Goal: Book appointment/travel/reservation

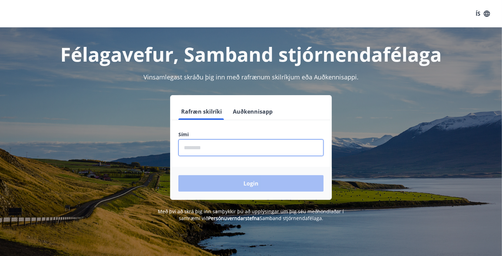
click at [183, 151] on input "phone" at bounding box center [250, 147] width 145 height 17
type input "********"
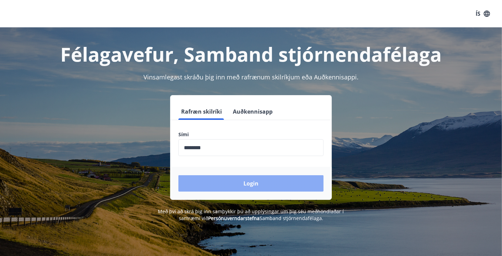
click at [245, 181] on button "Login" at bounding box center [250, 183] width 145 height 16
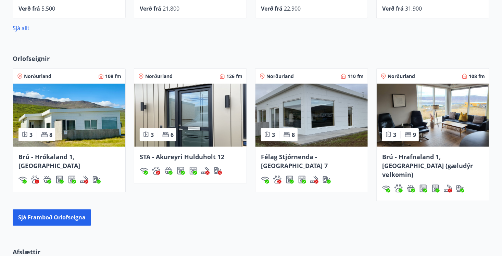
scroll to position [429, 0]
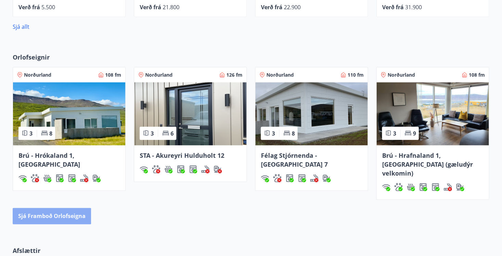
click at [33, 208] on button "Sjá framboð orlofseigna" at bounding box center [52, 216] width 78 height 16
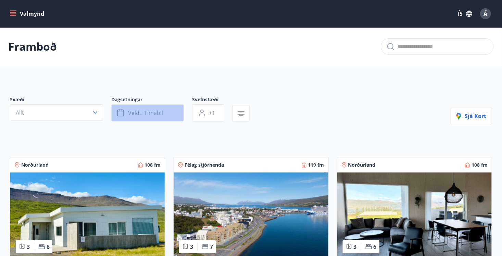
click at [123, 112] on icon "button" at bounding box center [120, 112] width 7 height 1
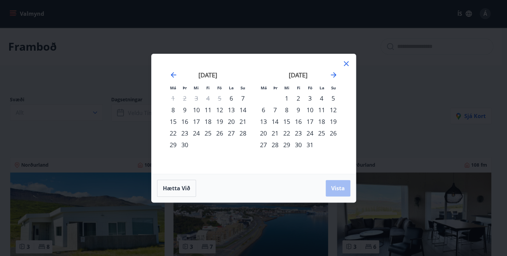
click at [196, 122] on div "17" at bounding box center [197, 122] width 12 height 12
click at [245, 120] on div "21" at bounding box center [243, 122] width 12 height 12
click at [335, 187] on span "Vista" at bounding box center [338, 188] width 14 height 8
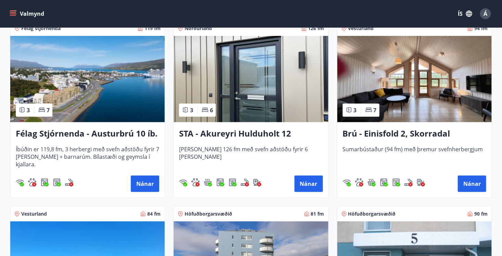
scroll to position [141, 0]
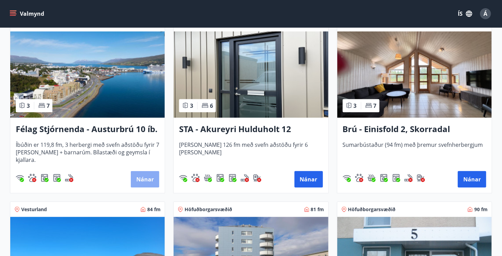
click at [141, 177] on button "Nánar" at bounding box center [145, 179] width 28 height 16
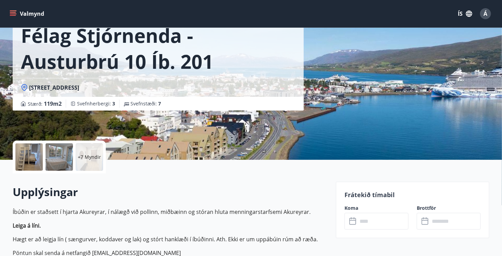
scroll to position [114, 0]
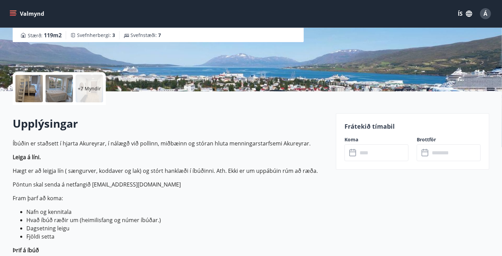
click at [353, 152] on icon at bounding box center [352, 152] width 7 height 1
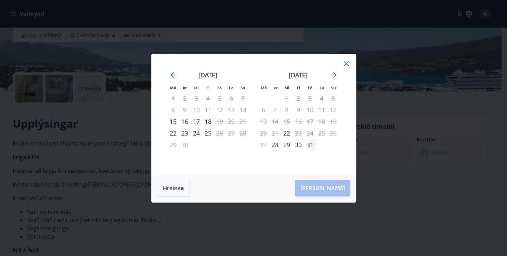
click at [348, 63] on icon at bounding box center [346, 64] width 8 height 8
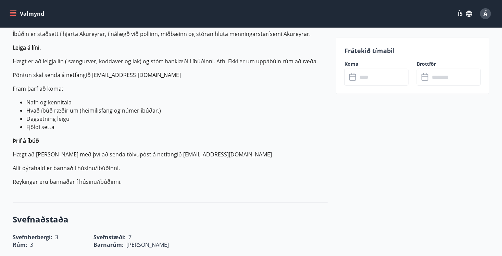
scroll to position [228, 0]
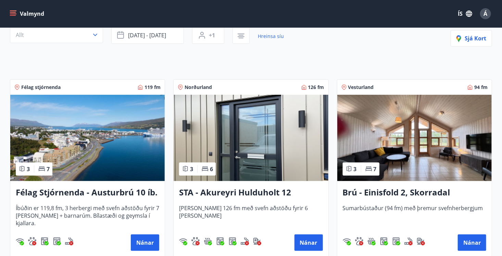
scroll to position [110, 0]
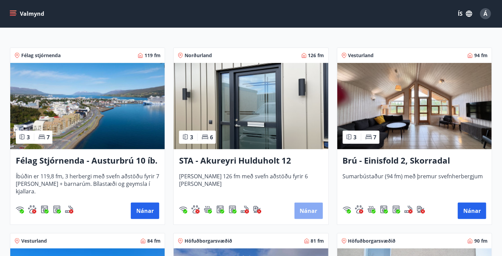
click at [312, 211] on button "Nánar" at bounding box center [308, 211] width 28 height 16
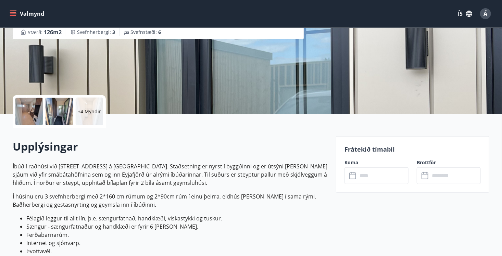
scroll to position [96, 0]
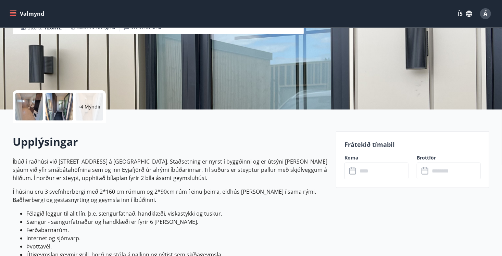
click at [354, 171] on icon at bounding box center [353, 171] width 8 height 8
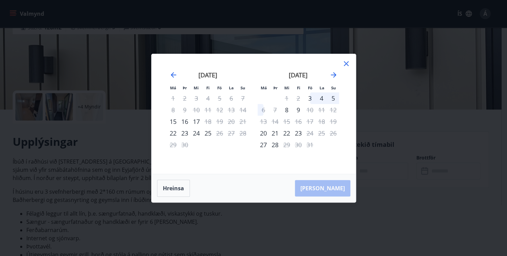
click at [345, 64] on icon at bounding box center [346, 64] width 8 height 8
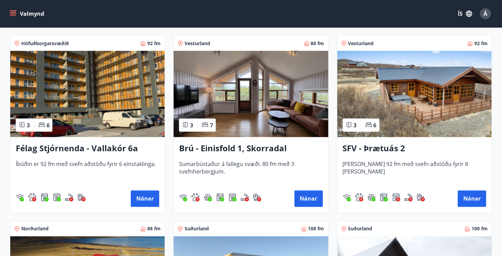
scroll to position [493, 0]
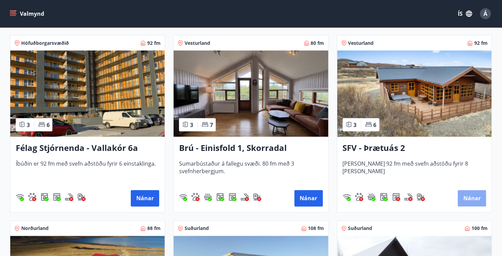
click at [468, 197] on button "Nánar" at bounding box center [472, 198] width 28 height 16
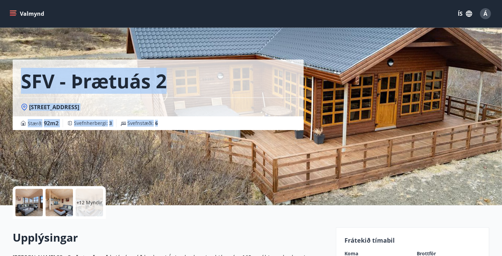
drag, startPoint x: 468, startPoint y: 197, endPoint x: 508, endPoint y: 233, distance: 54.1
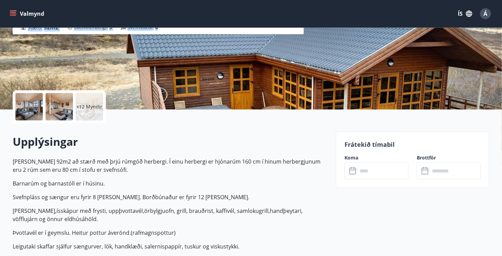
scroll to position [110, 0]
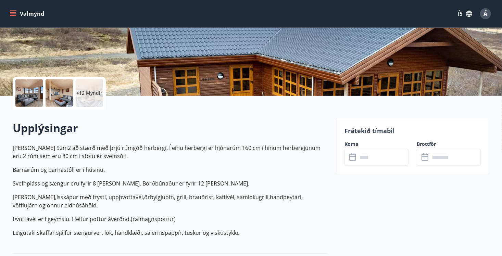
click at [349, 156] on icon at bounding box center [352, 157] width 7 height 7
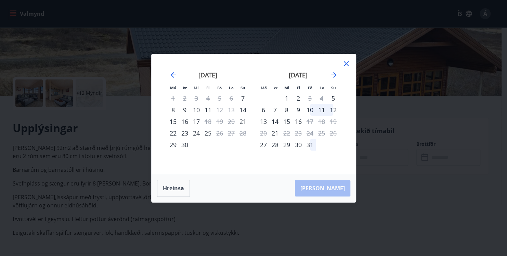
click at [346, 63] on icon at bounding box center [346, 63] width 5 height 5
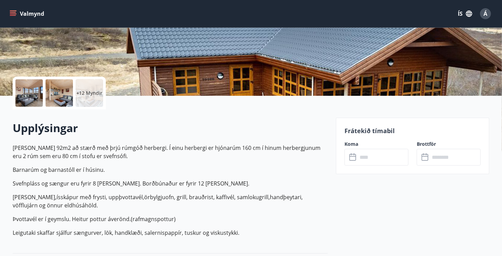
click at [351, 156] on icon at bounding box center [353, 157] width 8 height 8
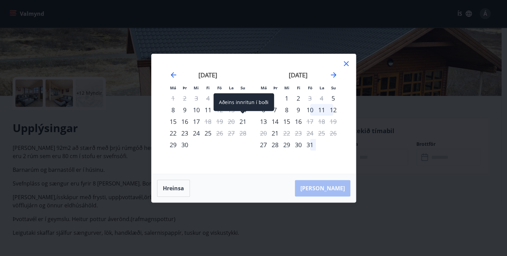
click at [241, 112] on span at bounding box center [242, 112] width 5 height 3
click at [197, 120] on div "17" at bounding box center [197, 122] width 12 height 12
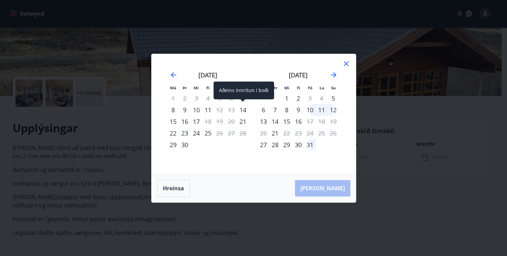
click at [243, 110] on div "14" at bounding box center [243, 110] width 12 height 12
click at [333, 186] on div "[PERSON_NAME]" at bounding box center [254, 188] width 204 height 28
click at [243, 109] on div "14" at bounding box center [243, 110] width 12 height 12
click at [344, 63] on icon at bounding box center [346, 64] width 8 height 8
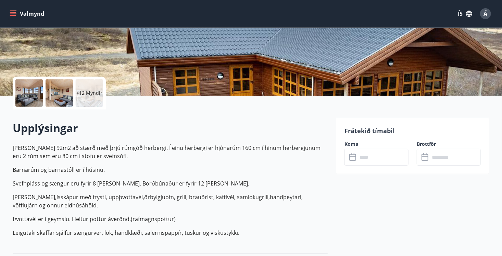
click at [349, 153] on icon at bounding box center [353, 157] width 8 height 8
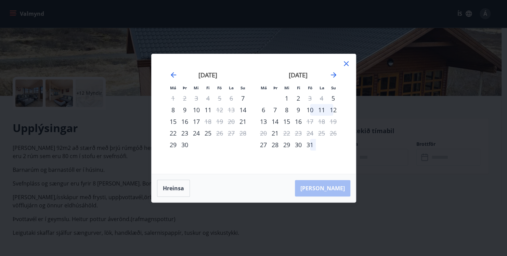
click at [344, 62] on icon at bounding box center [346, 64] width 8 height 8
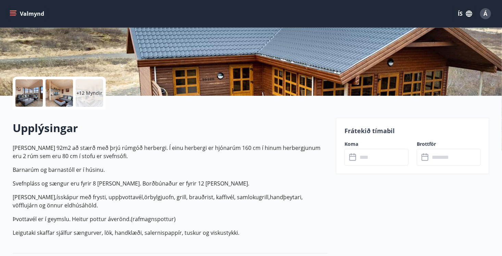
click at [358, 157] on input "text" at bounding box center [382, 157] width 51 height 17
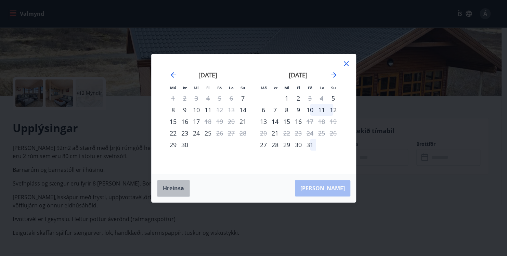
click at [173, 192] on button "Hreinsa" at bounding box center [173, 188] width 33 height 17
click at [346, 64] on icon at bounding box center [346, 63] width 5 height 5
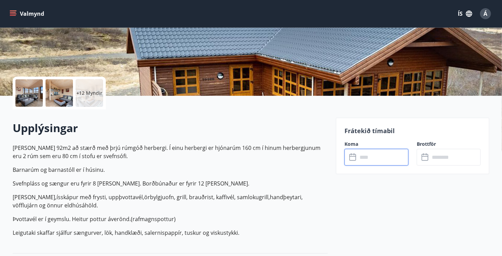
click at [80, 6] on div "Valmynd ÍS Á" at bounding box center [250, 13] width 485 height 16
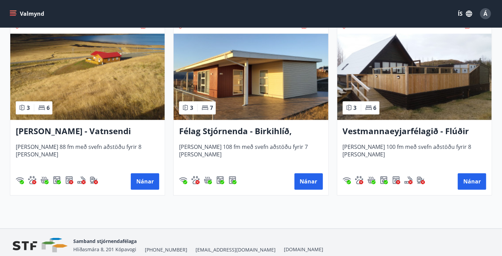
scroll to position [698, 0]
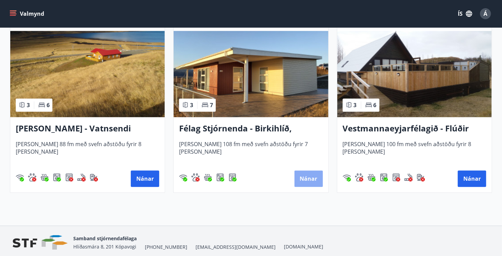
click at [309, 180] on button "Nánar" at bounding box center [308, 178] width 28 height 16
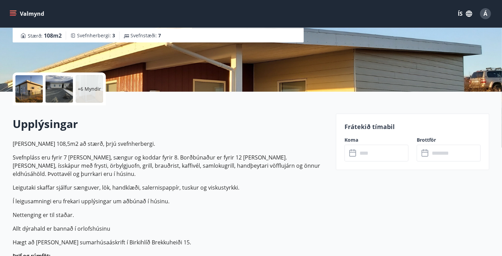
scroll to position [123, 0]
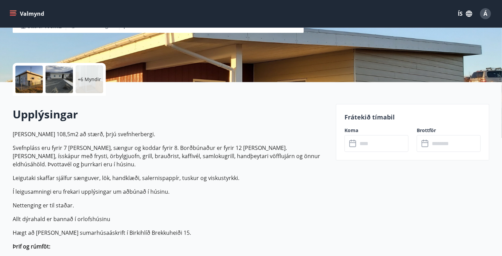
click at [366, 142] on input "text" at bounding box center [382, 143] width 51 height 17
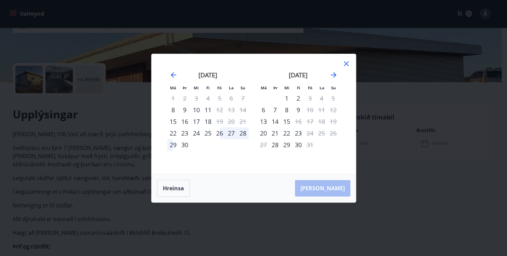
click at [345, 64] on icon at bounding box center [346, 63] width 5 height 5
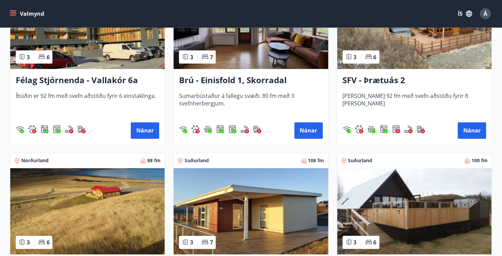
scroll to position [538, 0]
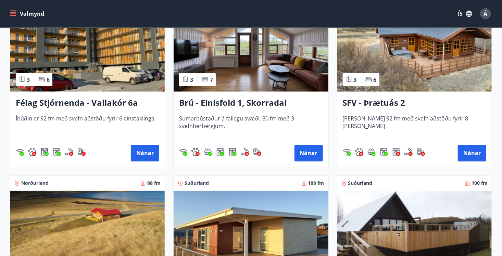
click at [501, 1] on div "Valmynd ÍS Á" at bounding box center [251, 13] width 502 height 27
click at [501, 2] on div "Valmynd ÍS Á" at bounding box center [251, 13] width 502 height 27
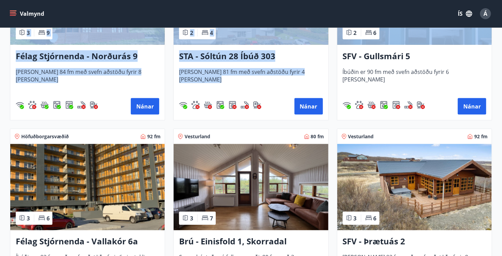
scroll to position [390, 0]
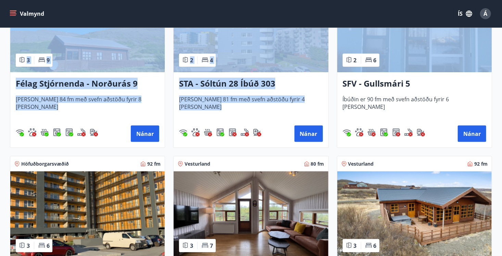
drag, startPoint x: 501, startPoint y: 2, endPoint x: 504, endPoint y: 4, distance: 3.6
click at [502, 4] on html "Valmynd ÍS Á Framboð Svæði Allt Dagsetningar [DATE] - [DATE] Svefnstæði +1 Hrei…" at bounding box center [251, 118] width 502 height 980
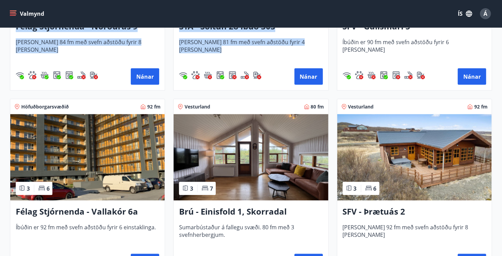
scroll to position [447, 0]
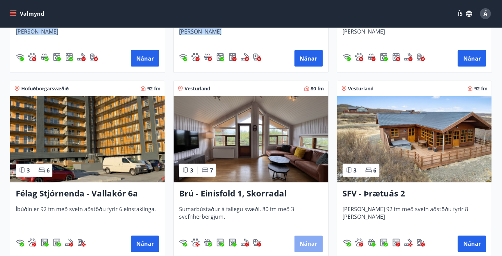
click at [308, 242] on button "Nánar" at bounding box center [308, 244] width 28 height 16
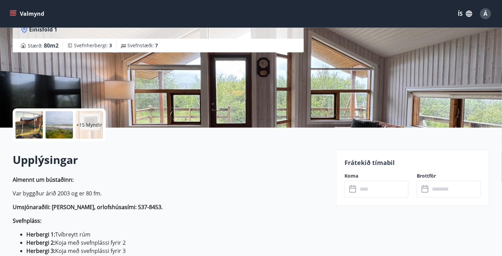
scroll to position [82, 0]
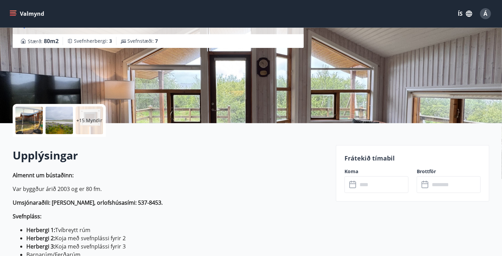
click at [353, 182] on icon at bounding box center [353, 185] width 8 height 8
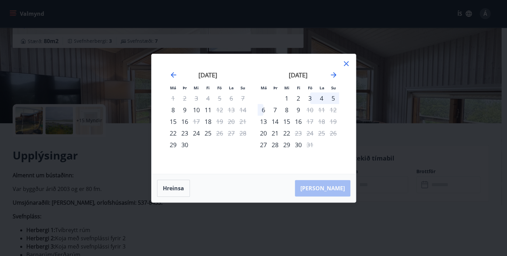
click at [346, 61] on icon at bounding box center [346, 64] width 8 height 8
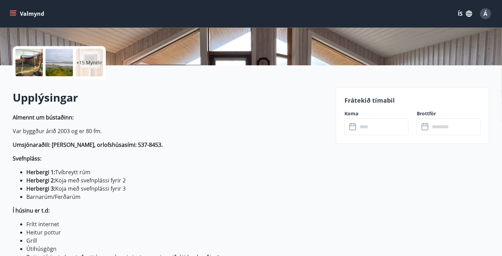
scroll to position [146, 0]
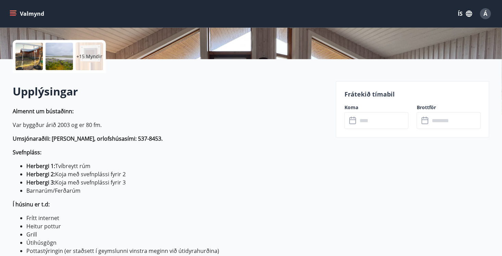
click at [22, 82] on div "Upplýsingar Almennt um bústaðinn: Var byggður árið 2003 og er 80 fm. [GEOGRAPHI…" at bounding box center [170, 202] width 315 height 259
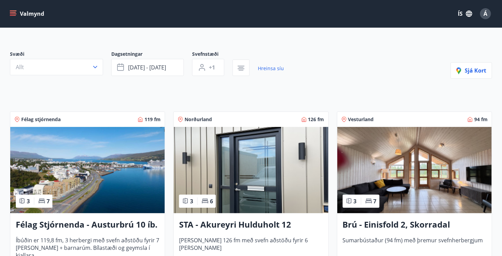
scroll to position [105, 0]
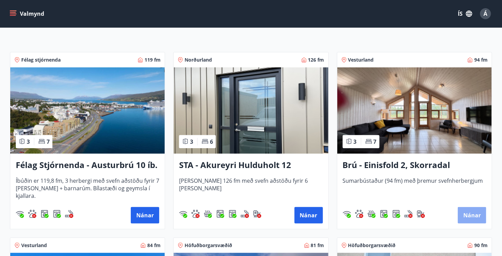
click at [467, 213] on button "Nánar" at bounding box center [472, 215] width 28 height 16
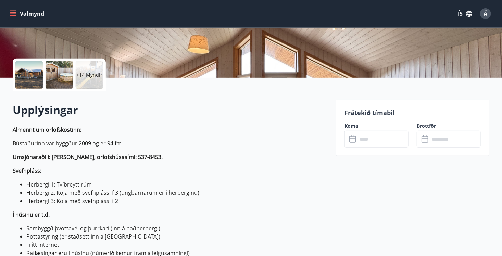
scroll to position [141, 0]
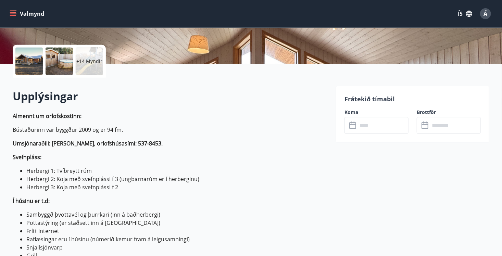
click at [352, 127] on icon at bounding box center [353, 126] width 8 height 8
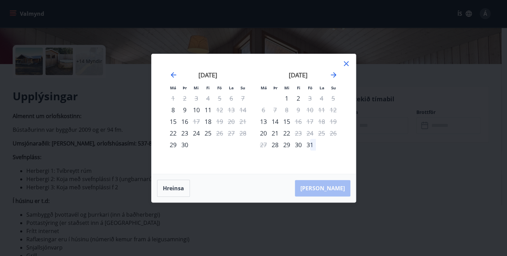
click at [346, 64] on icon at bounding box center [346, 63] width 1 height 1
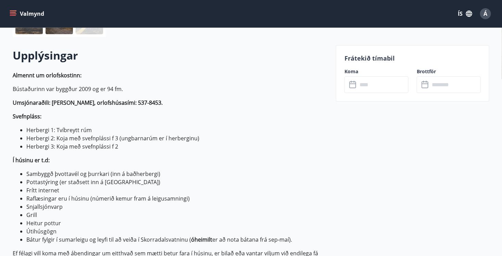
scroll to position [214, 0]
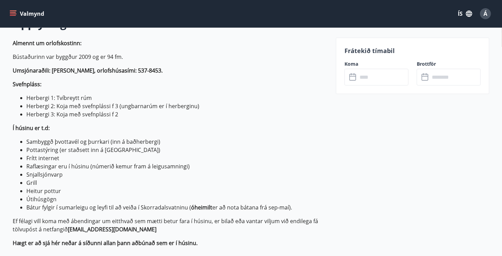
click at [17, 48] on p "Almennt um orlofskostinn: Bústaðurinn var byggður 2009 og er 94 fm. [GEOGRAPHIC…" at bounding box center [170, 143] width 315 height 208
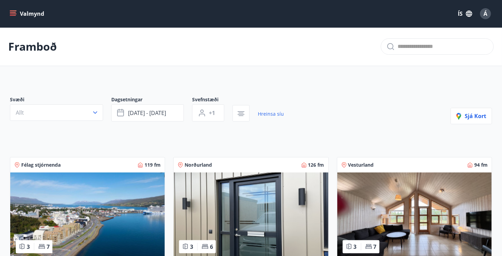
click at [111, 205] on img at bounding box center [87, 216] width 154 height 86
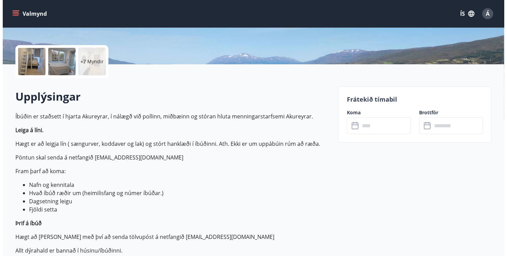
scroll to position [173, 0]
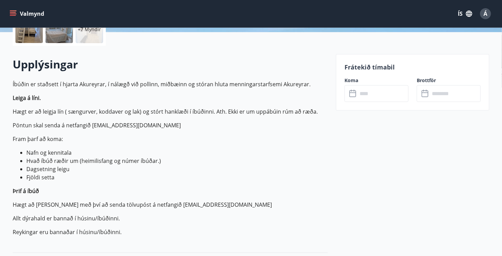
click at [352, 93] on icon at bounding box center [353, 94] width 8 height 8
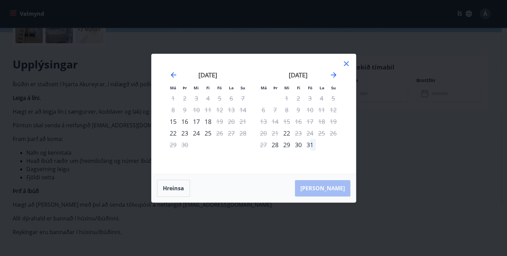
click at [333, 191] on div "[PERSON_NAME]" at bounding box center [254, 188] width 204 height 28
click at [171, 121] on div "15" at bounding box center [173, 122] width 12 height 12
click at [170, 106] on div "Aðeins innritun í boði" at bounding box center [174, 102] width 61 height 18
click at [175, 122] on div "15" at bounding box center [173, 122] width 12 height 12
click at [188, 122] on div "16" at bounding box center [185, 122] width 12 height 12
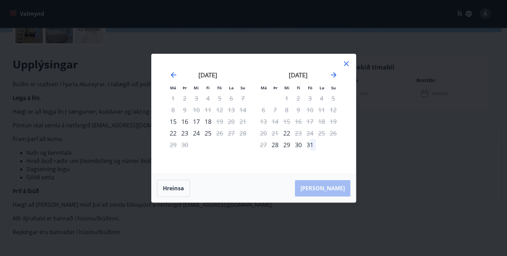
click at [197, 122] on div "17" at bounding box center [197, 122] width 12 height 12
click at [211, 120] on div "18" at bounding box center [208, 122] width 12 height 12
click at [242, 111] on div "14" at bounding box center [243, 110] width 12 height 12
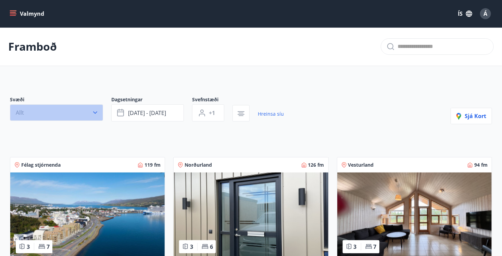
click at [95, 110] on icon "button" at bounding box center [95, 112] width 7 height 7
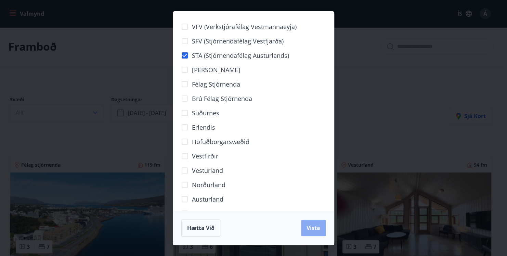
click at [309, 227] on span "Vista" at bounding box center [314, 228] width 14 height 8
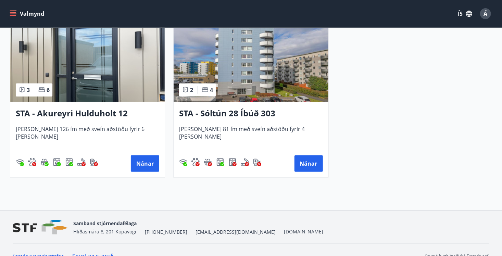
scroll to position [185, 0]
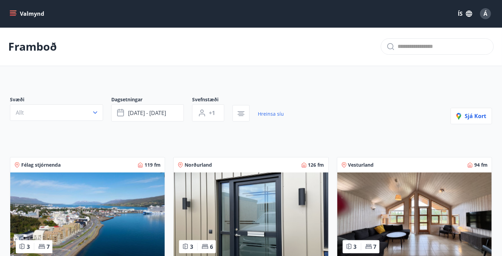
click at [393, 44] on icon at bounding box center [390, 46] width 8 height 8
click at [397, 45] on div at bounding box center [437, 46] width 113 height 16
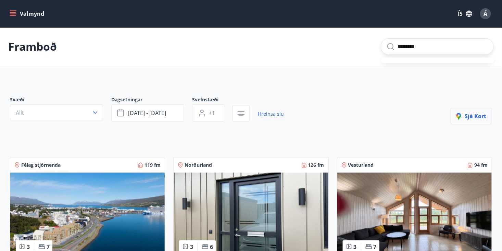
type input "********"
click at [465, 115] on span "Sjá kort" at bounding box center [471, 116] width 30 height 8
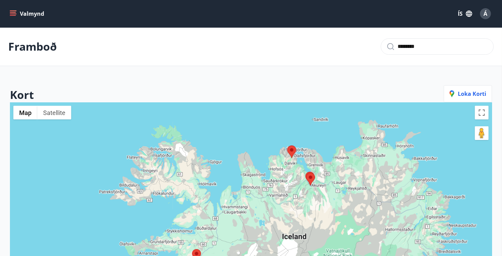
click at [309, 178] on img at bounding box center [310, 179] width 9 height 13
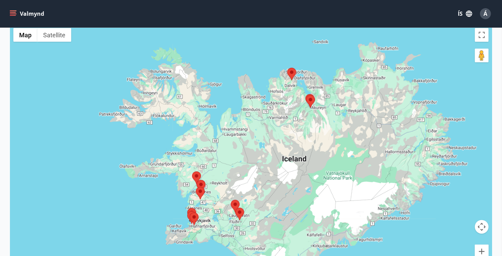
scroll to position [105, 0]
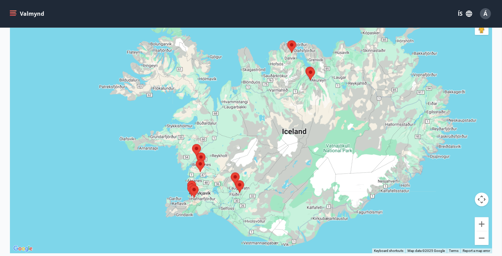
click at [198, 148] on img at bounding box center [196, 150] width 9 height 13
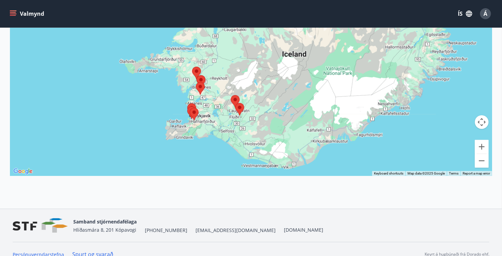
scroll to position [192, 0]
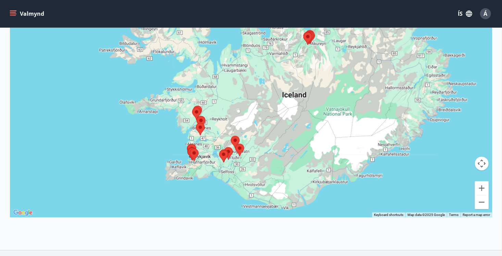
scroll to position [192, 0]
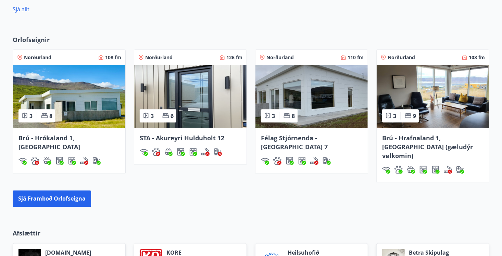
scroll to position [469, 0]
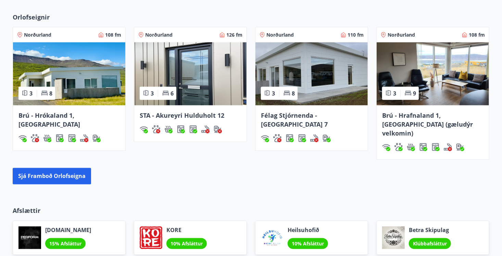
click at [188, 115] on span "STA - Akureyri Hulduholt 12" at bounding box center [182, 115] width 85 height 8
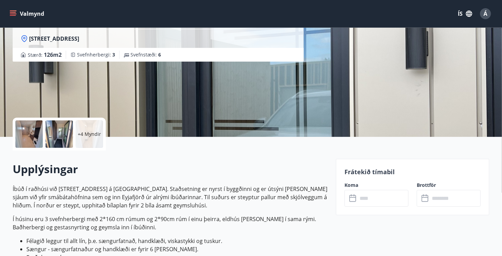
scroll to position [123, 0]
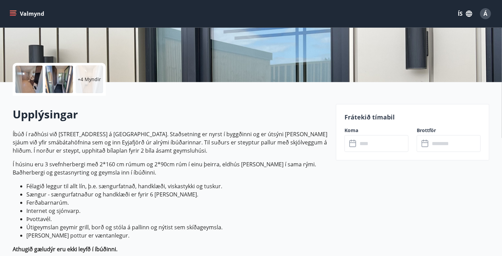
click at [352, 142] on icon at bounding box center [353, 144] width 8 height 8
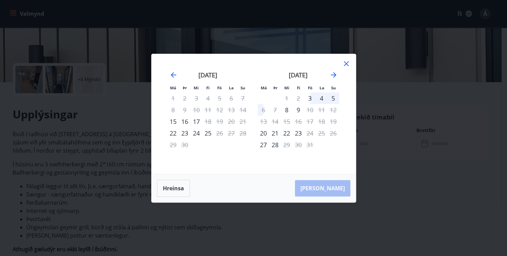
click at [346, 62] on icon at bounding box center [346, 64] width 8 height 8
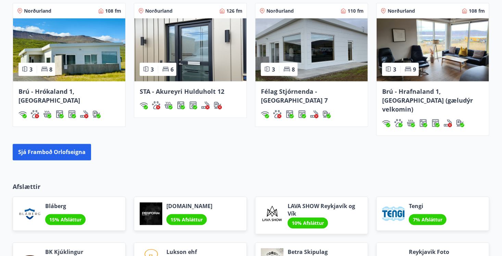
scroll to position [474, 0]
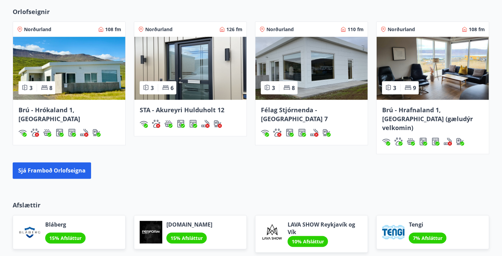
click at [417, 109] on span "Brú - Hrafnaland 1, [GEOGRAPHIC_DATA] (gæludýr velkomin)" at bounding box center [427, 119] width 91 height 26
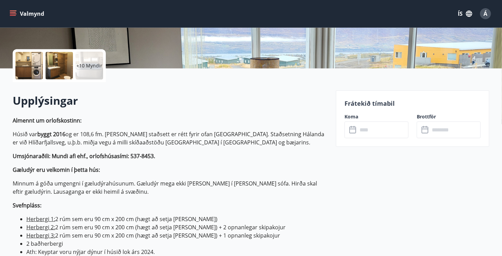
scroll to position [160, 0]
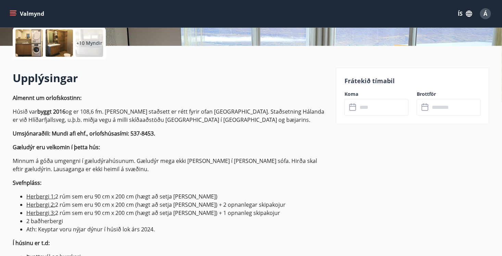
click at [356, 108] on icon at bounding box center [352, 107] width 7 height 7
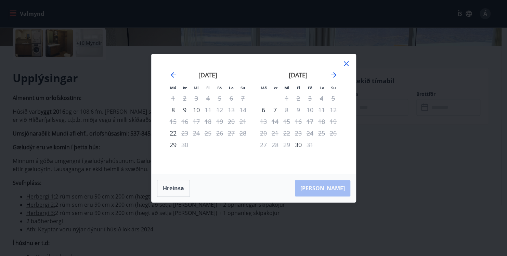
click at [344, 63] on icon at bounding box center [346, 64] width 8 height 8
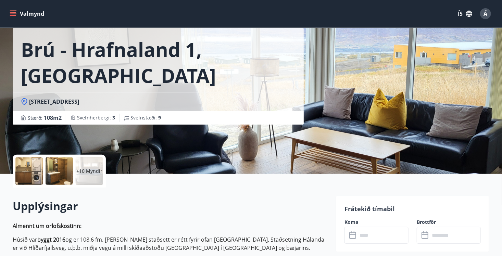
scroll to position [0, 0]
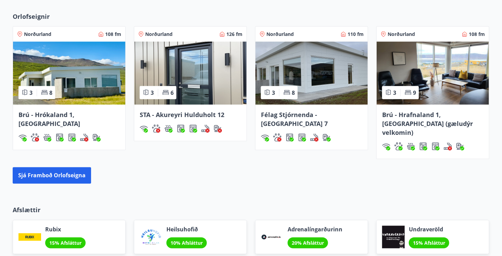
scroll to position [414, 0]
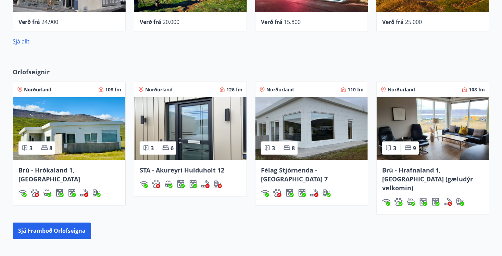
click at [324, 170] on span "Félag Stjórnenda - [GEOGRAPHIC_DATA] 7" at bounding box center [294, 174] width 67 height 17
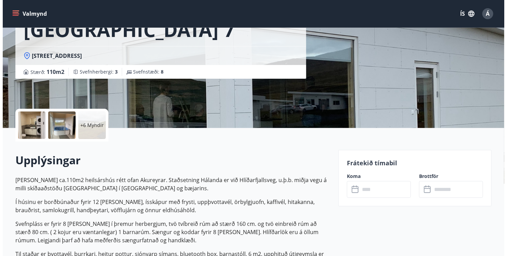
scroll to position [87, 0]
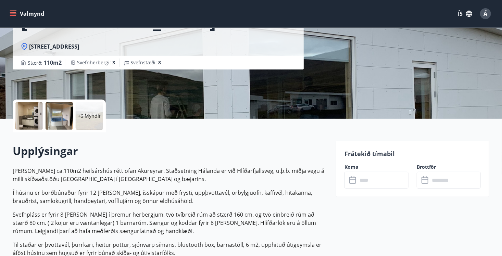
click at [353, 181] on icon at bounding box center [353, 180] width 8 height 8
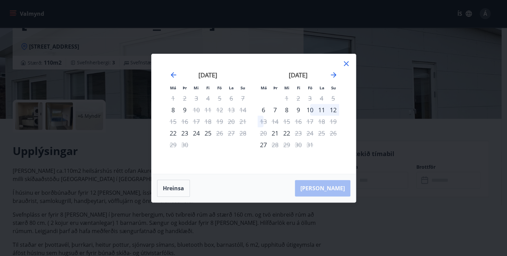
click at [22, 9] on div "Má Þr Mi Fi Fö La Su Má Þr Mi Fi Fö La Su [DATE] 1 2 3 4 5 6 7 8 9 10 11 12 13 …" at bounding box center [253, 128] width 507 height 256
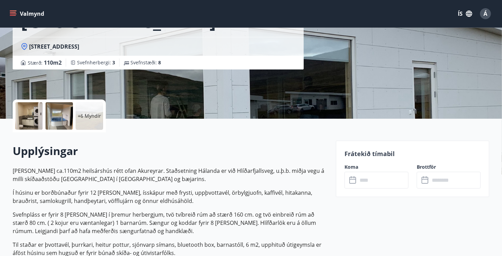
click at [56, 43] on span "[STREET_ADDRESS]" at bounding box center [54, 47] width 50 height 8
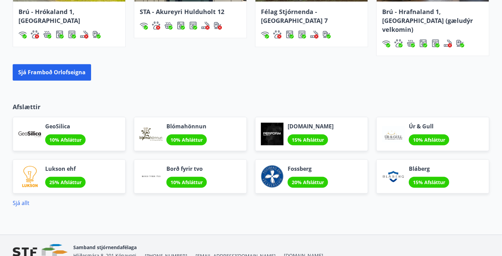
scroll to position [599, 0]
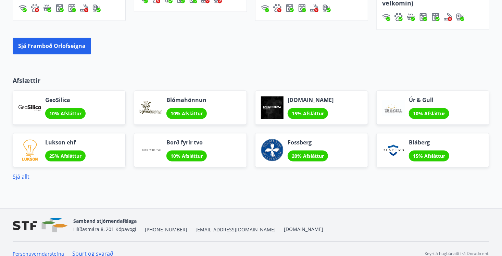
click at [111, 76] on p "Afslættir" at bounding box center [251, 80] width 476 height 9
click at [74, 39] on button "Sjá framboð orlofseigna" at bounding box center [52, 46] width 78 height 16
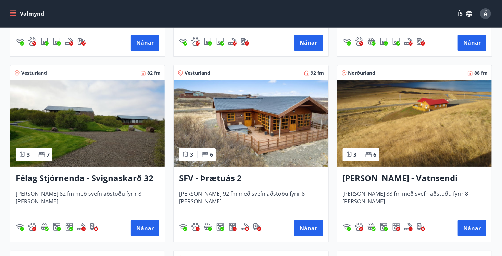
scroll to position [1223, 0]
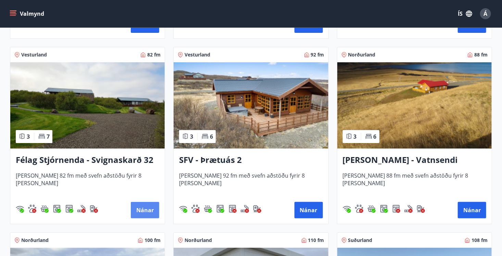
click at [144, 209] on button "Nánar" at bounding box center [145, 210] width 28 height 16
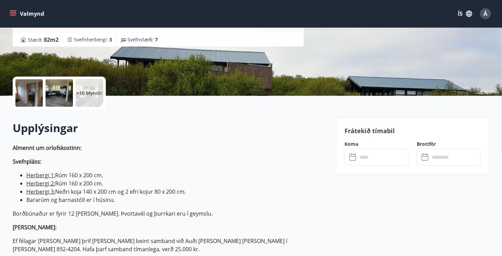
scroll to position [114, 0]
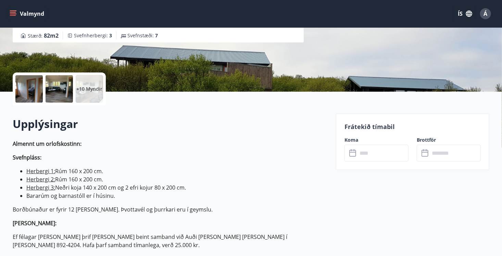
click at [352, 155] on icon at bounding box center [353, 153] width 8 height 8
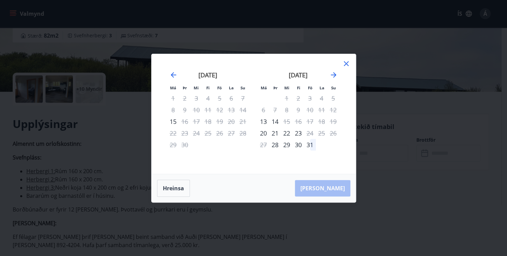
click at [347, 63] on icon at bounding box center [346, 63] width 5 height 5
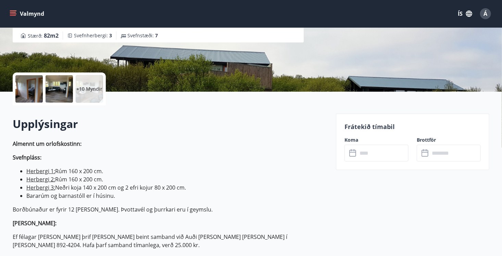
click at [188, 38] on div "Stærð : 82 m2 Svefnherbergi : 3 Svefnstæði : 7" at bounding box center [158, 35] width 275 height 8
click at [112, 1] on div "Valmynd ÍS Á" at bounding box center [251, 13] width 502 height 27
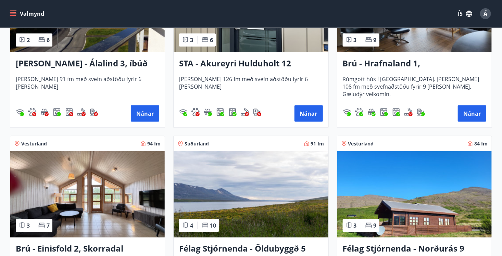
scroll to position [406, 0]
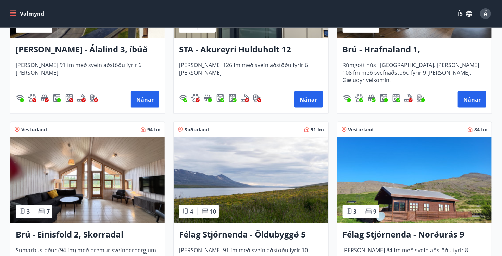
click at [263, 231] on h3 "Félag Stjórnenda - Öldubyggð 5" at bounding box center [250, 235] width 143 height 12
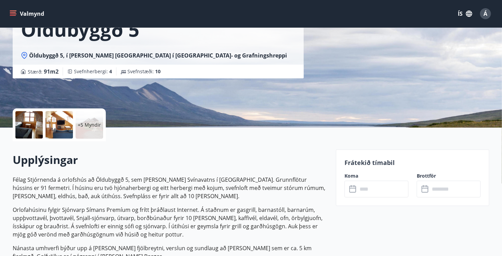
scroll to position [110, 0]
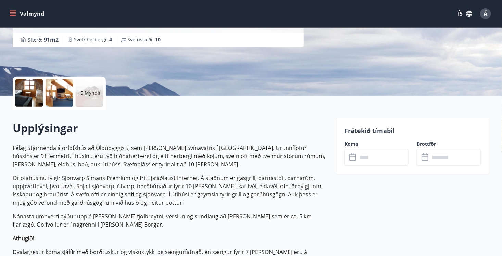
click at [350, 155] on icon at bounding box center [353, 157] width 8 height 8
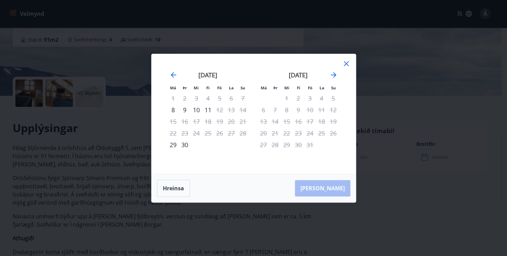
click at [348, 63] on icon at bounding box center [346, 64] width 8 height 8
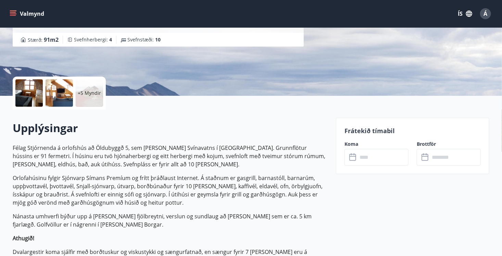
click at [70, 41] on icon at bounding box center [69, 39] width 5 height 5
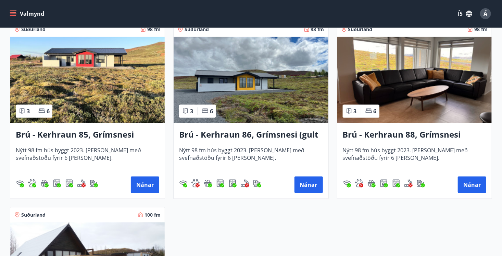
scroll to position [1633, 0]
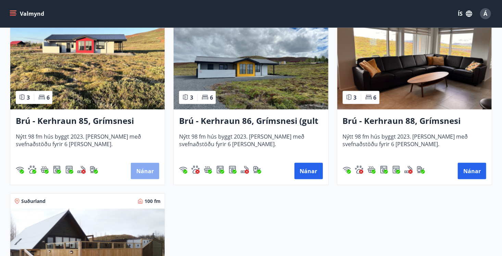
click at [139, 175] on button "Nánar" at bounding box center [145, 171] width 28 height 16
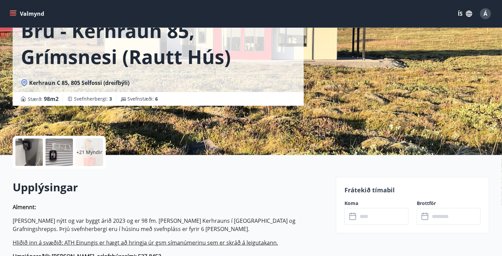
scroll to position [100, 0]
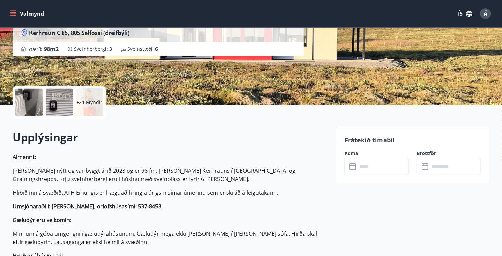
click at [353, 164] on icon at bounding box center [353, 167] width 8 height 8
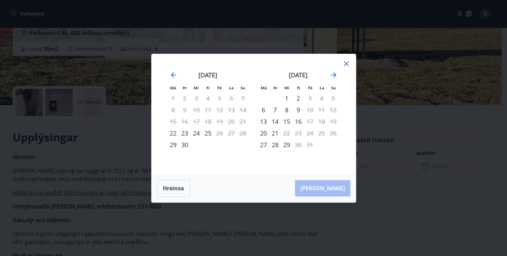
click at [346, 63] on icon at bounding box center [346, 63] width 5 height 5
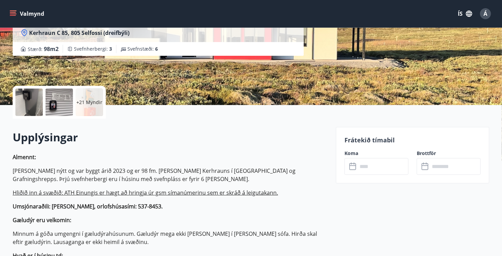
click at [78, 4] on div "Valmynd ÍS Á" at bounding box center [251, 13] width 502 height 27
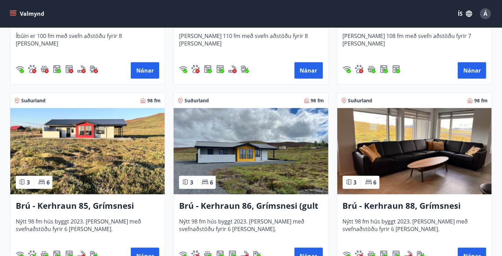
scroll to position [1552, 0]
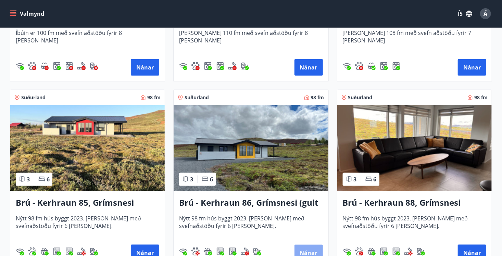
click at [305, 250] on button "Nánar" at bounding box center [308, 253] width 28 height 16
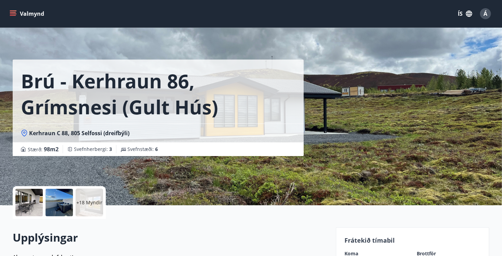
click at [366, 253] on label "Koma" at bounding box center [376, 253] width 64 height 7
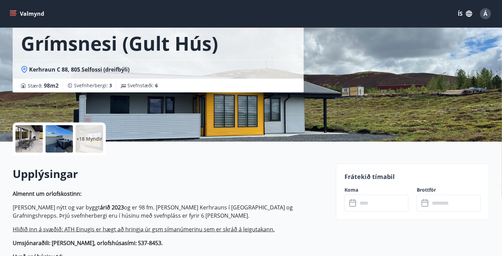
scroll to position [87, 0]
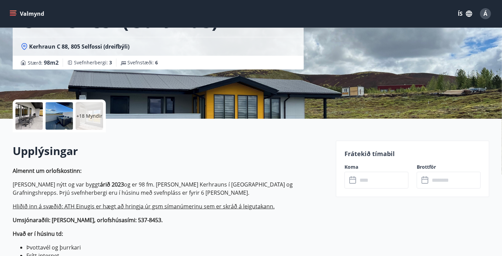
click at [352, 181] on icon at bounding box center [353, 180] width 8 height 8
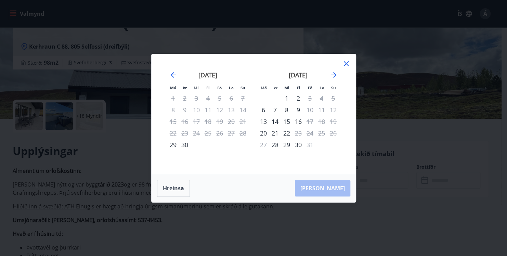
click at [344, 62] on icon at bounding box center [346, 63] width 5 height 5
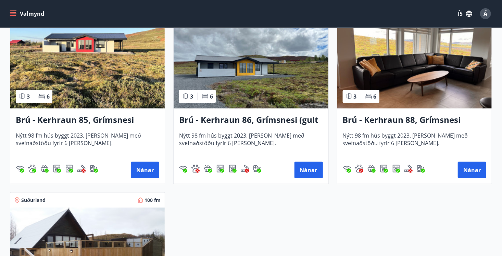
scroll to position [1644, 0]
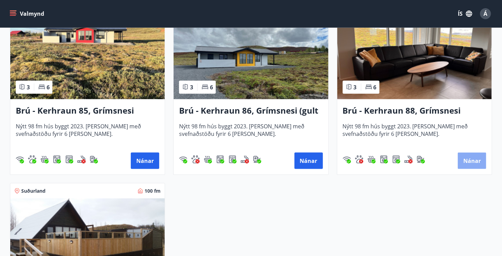
click at [470, 161] on button "Nánar" at bounding box center [472, 161] width 28 height 16
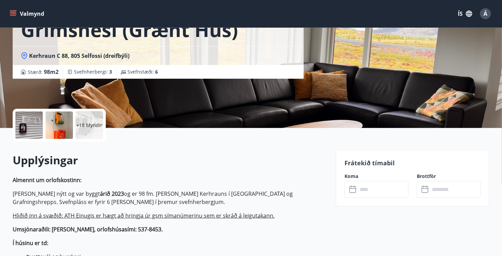
scroll to position [127, 0]
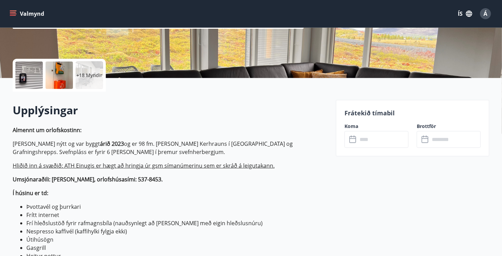
click at [354, 137] on icon at bounding box center [354, 137] width 1 height 2
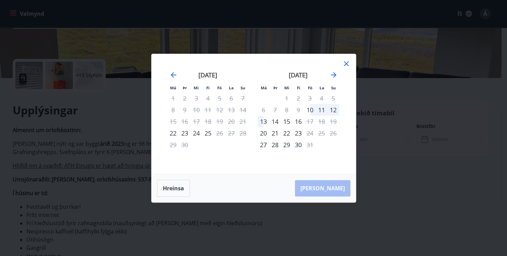
click at [347, 63] on icon at bounding box center [346, 63] width 5 height 5
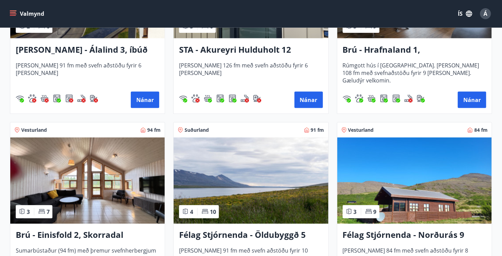
scroll to position [438, 0]
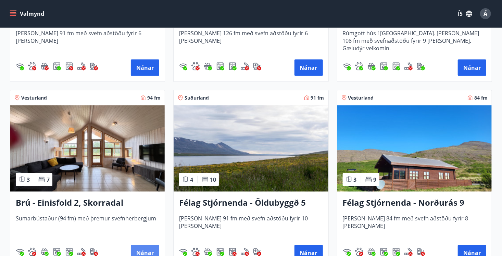
click at [144, 250] on button "Nánar" at bounding box center [145, 253] width 28 height 16
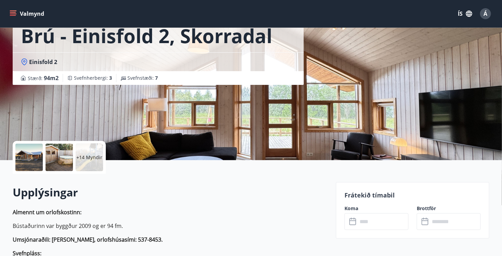
scroll to position [91, 0]
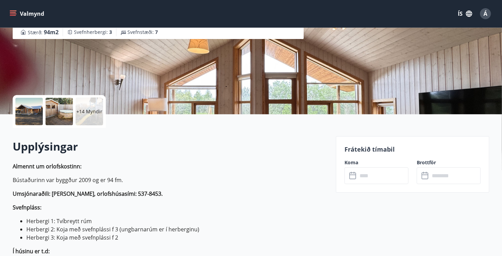
click at [353, 175] on icon at bounding box center [353, 176] width 8 height 8
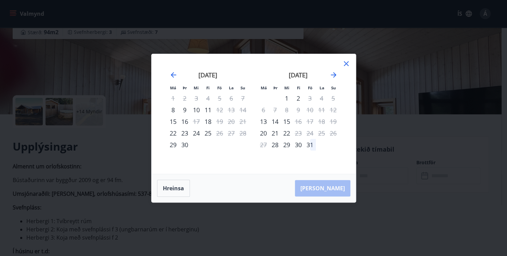
click at [348, 64] on icon at bounding box center [346, 64] width 8 height 8
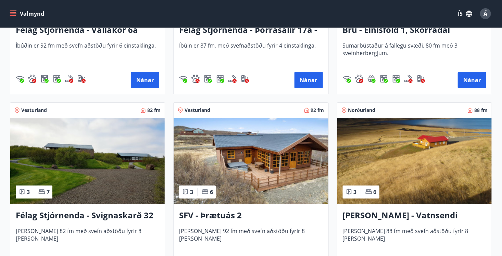
scroll to position [1191, 0]
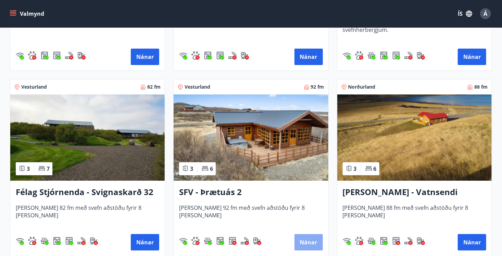
click at [311, 244] on button "Nánar" at bounding box center [308, 242] width 28 height 16
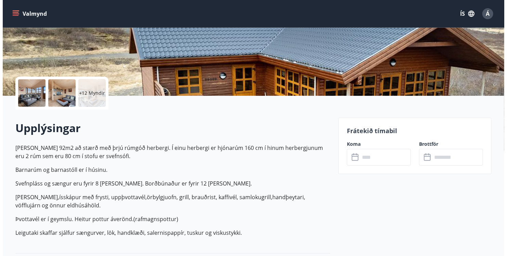
scroll to position [114, 0]
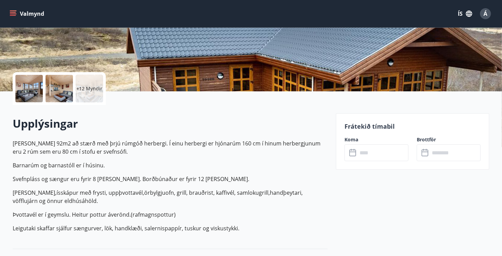
click at [353, 149] on icon at bounding box center [353, 153] width 8 height 8
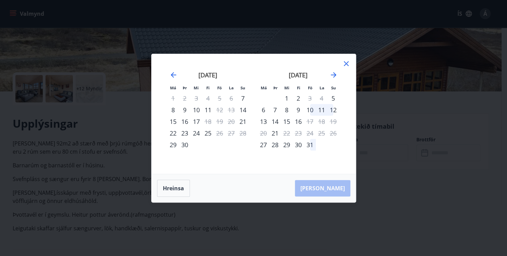
drag, startPoint x: 353, startPoint y: 149, endPoint x: 332, endPoint y: 191, distance: 47.3
click at [332, 191] on div "Má Þr Mi Fi Fö La Su Má Þr Mi Fi Fö La Su [DATE] 1 2 3 4 5 6 7 8 9 10 11 12 13 …" at bounding box center [253, 128] width 205 height 149
click at [332, 191] on div "[PERSON_NAME]" at bounding box center [254, 188] width 204 height 28
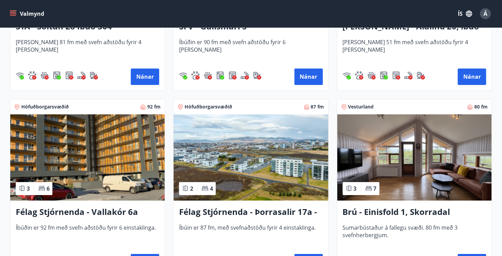
scroll to position [1022, 0]
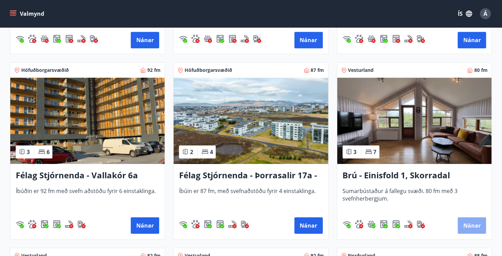
click at [468, 223] on button "Nánar" at bounding box center [472, 225] width 28 height 16
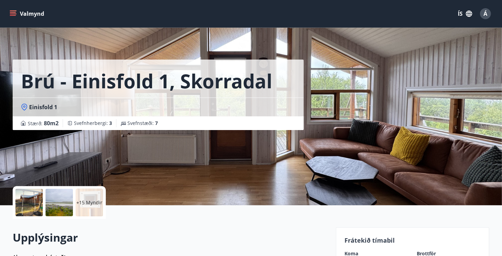
click at [348, 252] on label "Koma" at bounding box center [376, 253] width 64 height 7
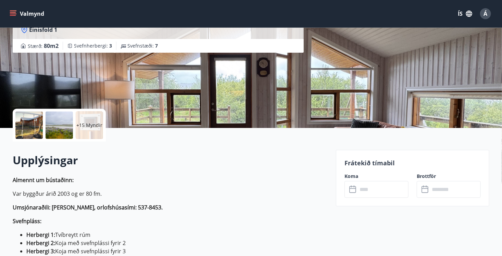
scroll to position [100, 0]
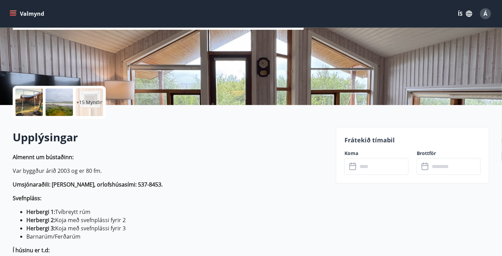
click at [352, 166] on icon at bounding box center [353, 167] width 8 height 8
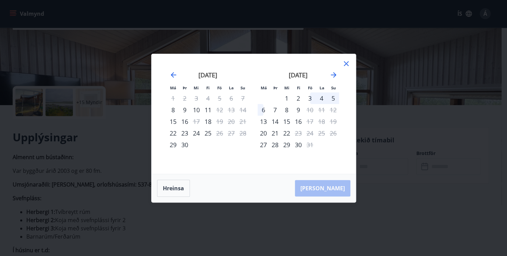
click at [347, 66] on icon at bounding box center [346, 64] width 8 height 8
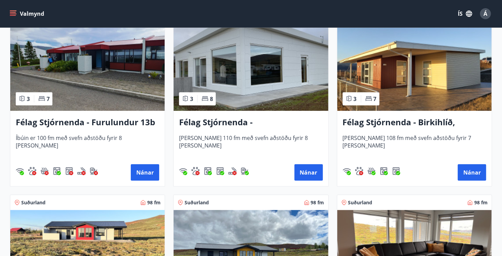
scroll to position [1451, 0]
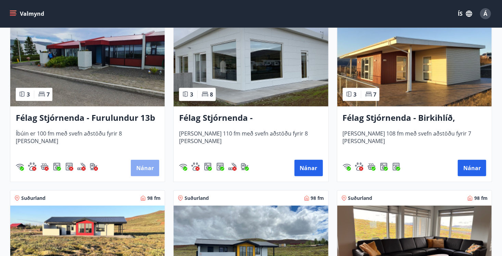
click at [147, 168] on button "Nánar" at bounding box center [145, 168] width 28 height 16
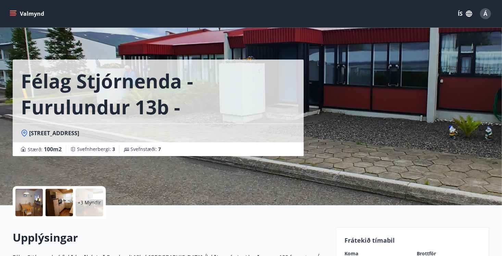
click at [353, 252] on label "Koma" at bounding box center [376, 253] width 64 height 7
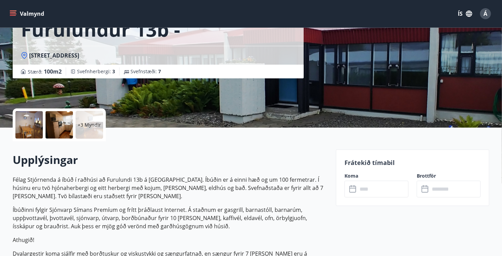
scroll to position [96, 0]
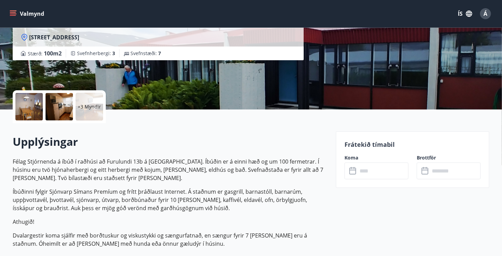
click at [351, 173] on icon at bounding box center [353, 171] width 8 height 8
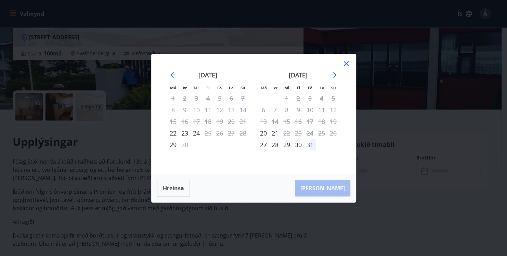
click at [345, 64] on icon at bounding box center [346, 63] width 5 height 5
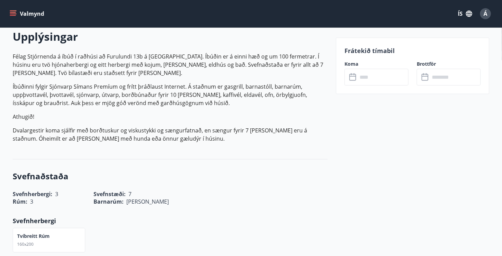
scroll to position [233, 0]
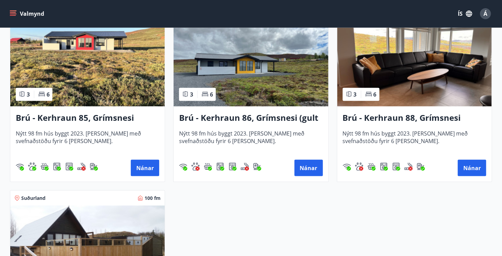
scroll to position [1838, 0]
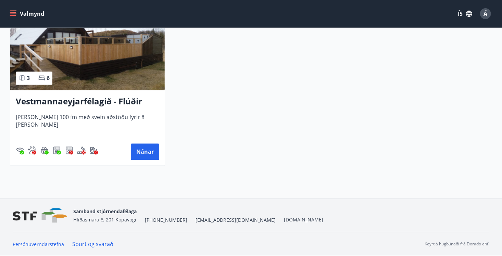
click at [140, 150] on button "Nánar" at bounding box center [145, 152] width 28 height 16
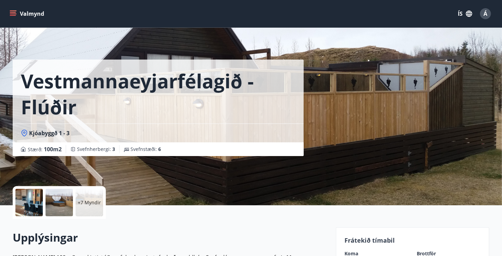
click at [347, 253] on label "Koma" at bounding box center [376, 253] width 64 height 7
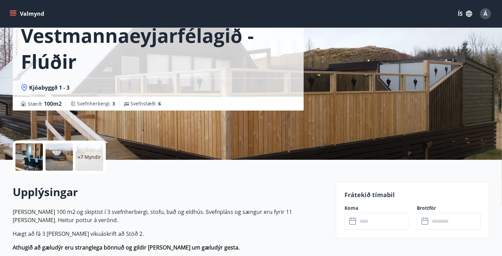
scroll to position [82, 0]
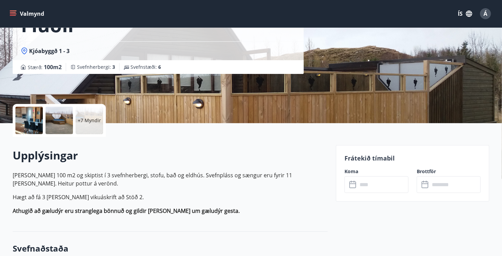
click at [353, 185] on icon at bounding box center [353, 185] width 8 height 8
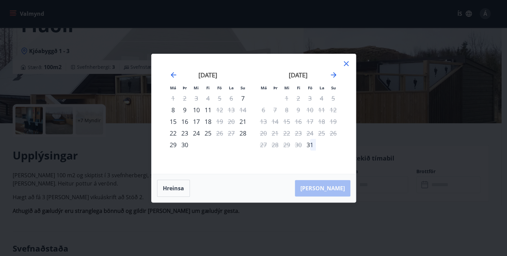
click at [347, 63] on icon at bounding box center [346, 63] width 5 height 5
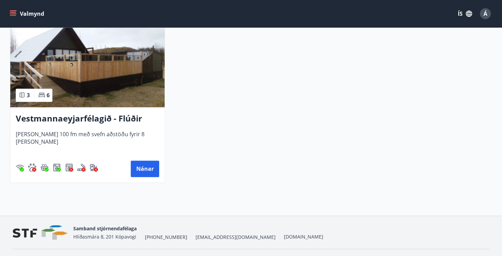
scroll to position [1838, 0]
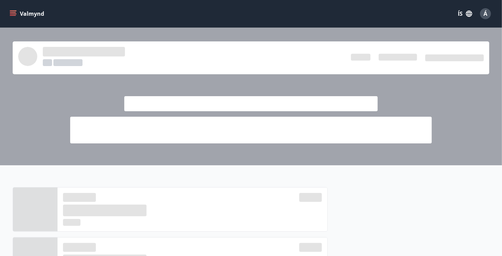
click at [25, 15] on button "Valmynd" at bounding box center [27, 14] width 39 height 12
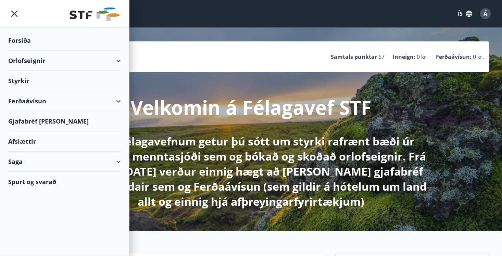
click at [29, 100] on div "Ferðaávísun" at bounding box center [64, 101] width 113 height 20
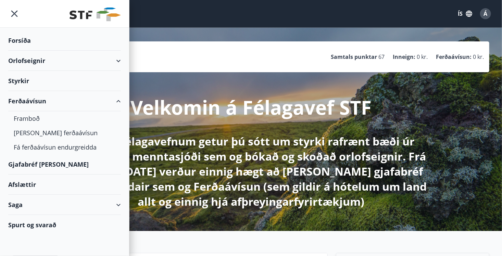
click at [35, 222] on div "Spurt og svarað" at bounding box center [64, 225] width 113 height 20
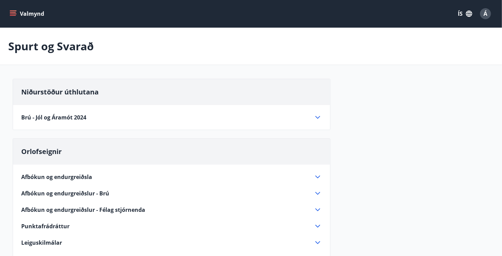
click at [57, 211] on span "Afbókun og endurgreiðslur - Félag stjórnenda" at bounding box center [83, 210] width 124 height 8
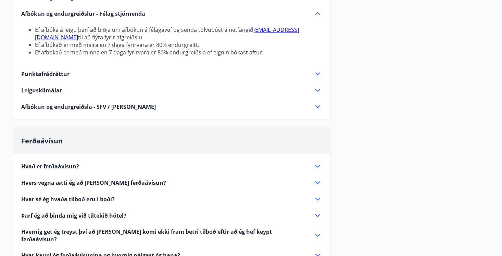
scroll to position [205, 0]
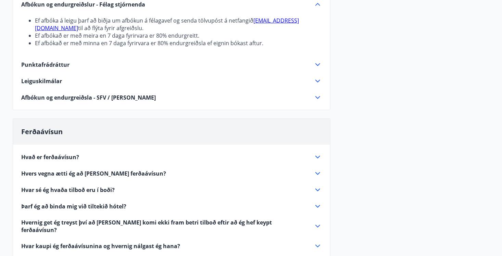
click at [106, 173] on span "Hvers vegna ætti ég að [PERSON_NAME] ferðaávísun?" at bounding box center [93, 174] width 145 height 8
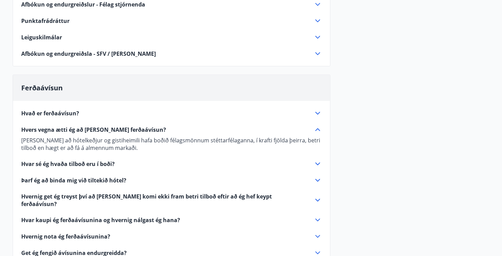
click at [106, 173] on div "Hvað er ferðaávísun? Ferðaávísun er inneign, sem þú getur notað til að greiða f…" at bounding box center [171, 207] width 317 height 212
click at [76, 233] on span "Hvernig nota ég ferðaávísunina?" at bounding box center [65, 237] width 89 height 8
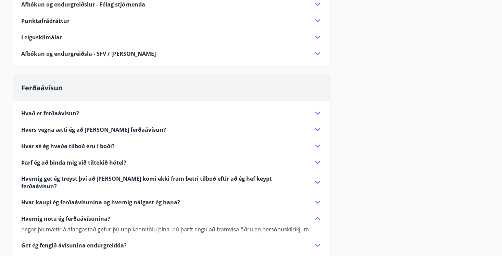
click at [37, 64] on div "Orlofseignir Afbókun og endurgreiðsla Við afbókun endurgreiðist 80% ef afbókað …" at bounding box center [172, -1] width 318 height 133
click at [34, 38] on span "Leiguskilmálar" at bounding box center [41, 38] width 41 height 8
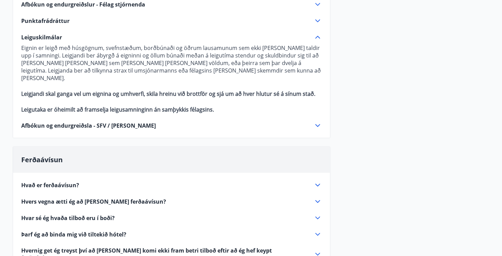
click at [51, 122] on span "Afbókun og endurgreiðsla - SFV / [PERSON_NAME]" at bounding box center [88, 126] width 135 height 8
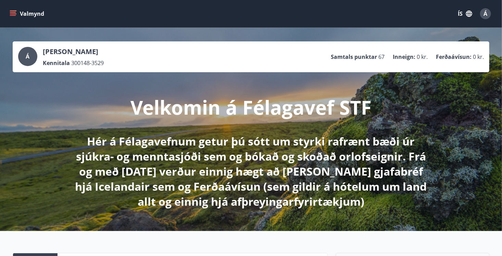
click at [15, 12] on icon "menu" at bounding box center [13, 12] width 6 height 1
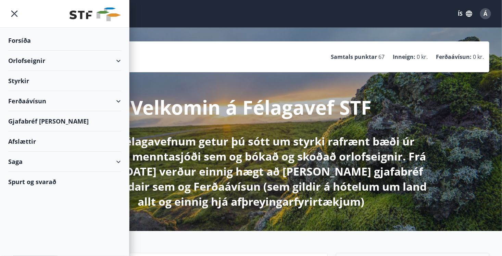
click at [20, 60] on div "Orlofseignir" at bounding box center [64, 61] width 113 height 20
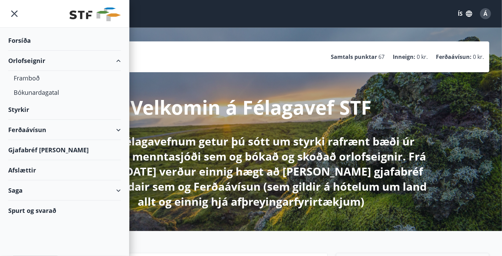
click at [40, 211] on div "Spurt og svarað" at bounding box center [64, 211] width 113 height 20
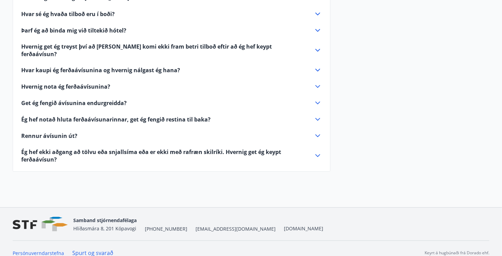
scroll to position [339, 0]
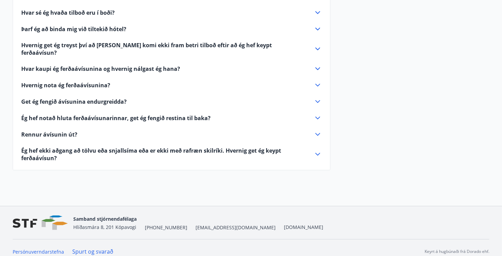
drag, startPoint x: 7, startPoint y: 89, endPoint x: 13, endPoint y: 183, distance: 94.6
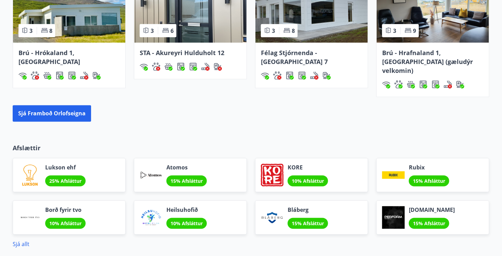
scroll to position [534, 0]
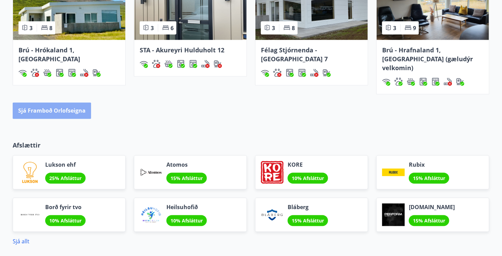
click at [74, 103] on button "Sjá framboð orlofseigna" at bounding box center [52, 111] width 78 height 16
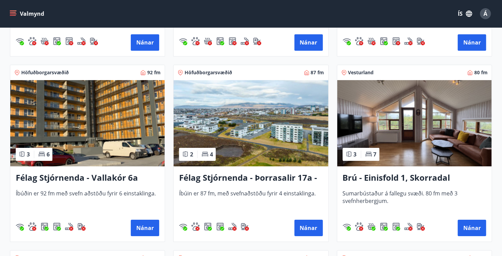
scroll to position [1022, 0]
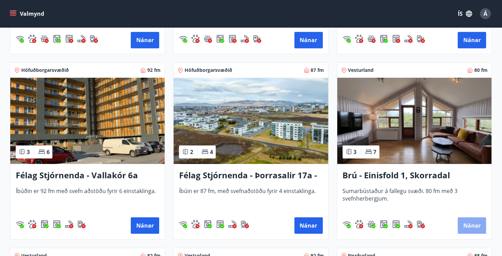
click at [472, 224] on button "Nánar" at bounding box center [472, 225] width 28 height 16
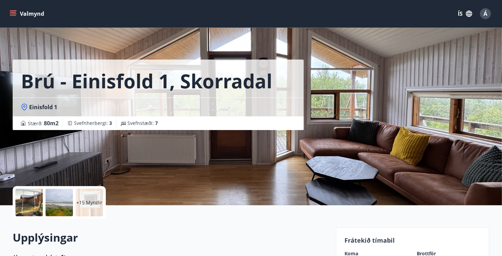
click at [348, 254] on label "Koma" at bounding box center [376, 253] width 64 height 7
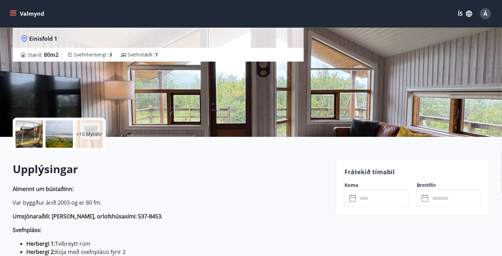
scroll to position [96, 0]
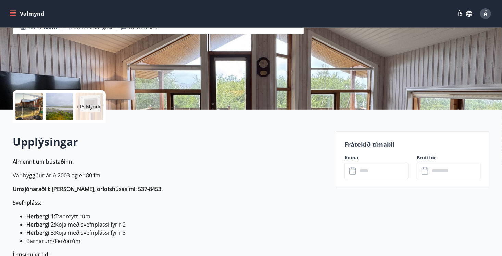
click at [354, 171] on icon at bounding box center [353, 171] width 8 height 8
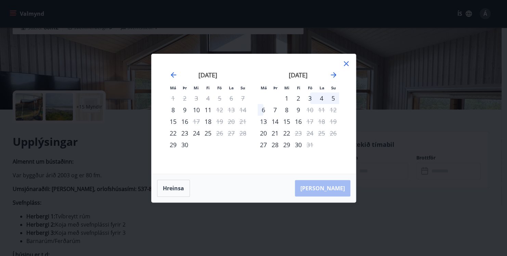
click at [348, 62] on icon at bounding box center [346, 63] width 5 height 5
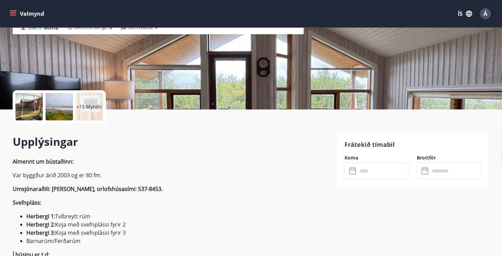
click at [41, 66] on div "Brú - Einisfold 1, Skorradal Einisfold 1 Stærð : 80 m2 Svefnherbergi : 3 Svefns…" at bounding box center [172, 6] width 318 height 205
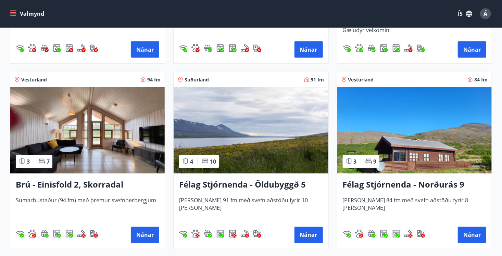
scroll to position [466, 0]
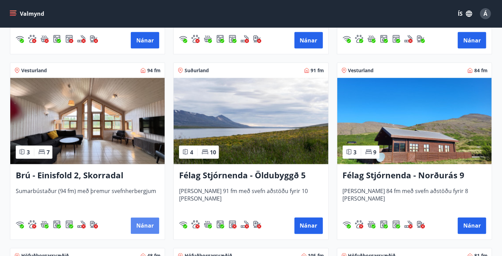
click at [143, 222] on button "Nánar" at bounding box center [145, 226] width 28 height 16
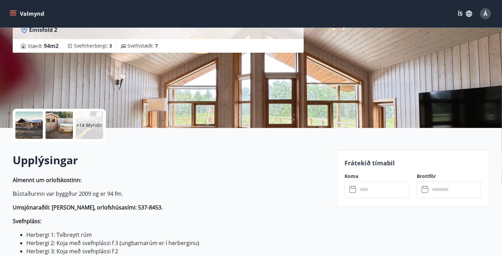
scroll to position [105, 0]
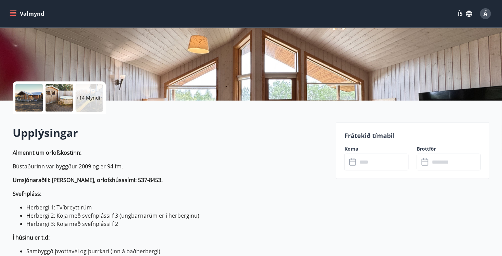
click at [352, 163] on icon at bounding box center [353, 162] width 8 height 8
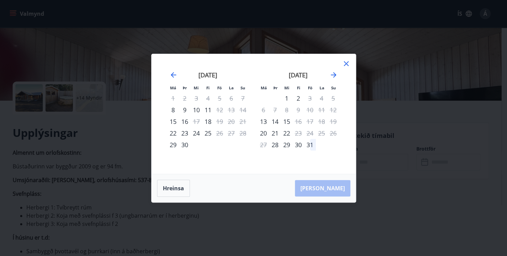
click at [347, 63] on icon at bounding box center [346, 63] width 5 height 5
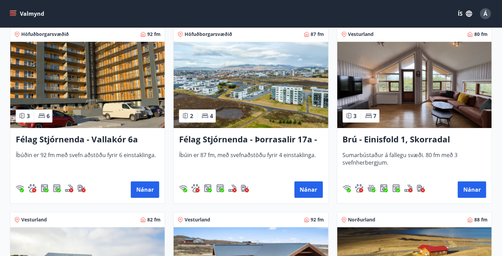
scroll to position [1077, 0]
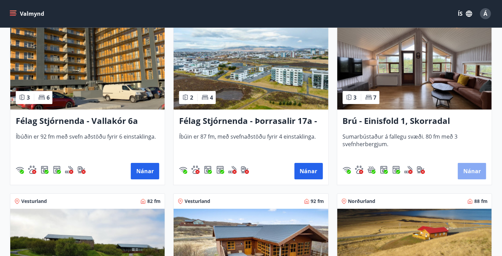
click at [472, 172] on button "Nánar" at bounding box center [472, 171] width 28 height 16
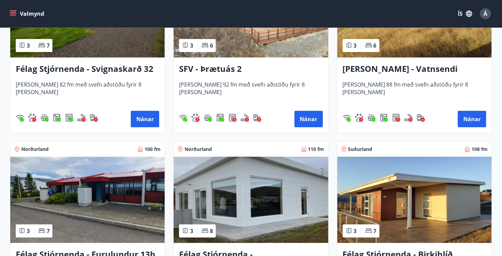
scroll to position [1323, 0]
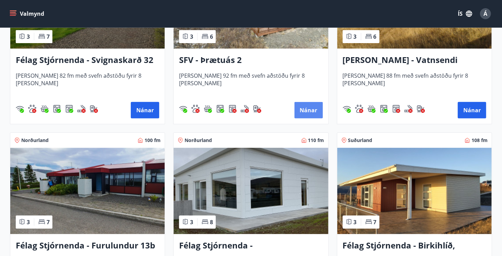
click at [310, 110] on button "Nánar" at bounding box center [308, 110] width 28 height 16
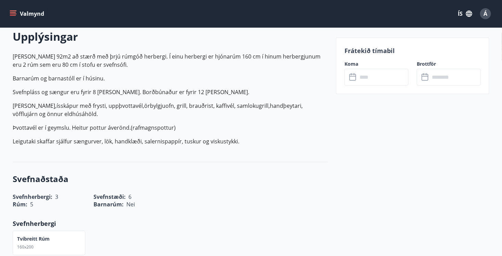
scroll to position [205, 0]
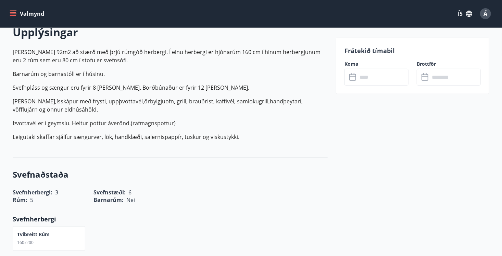
click at [354, 75] on icon at bounding box center [353, 77] width 8 height 8
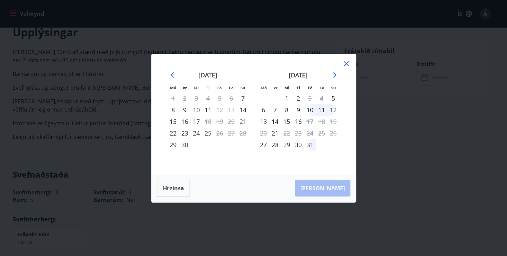
click at [346, 62] on icon at bounding box center [346, 64] width 8 height 8
